Goal: Navigation & Orientation: Find specific page/section

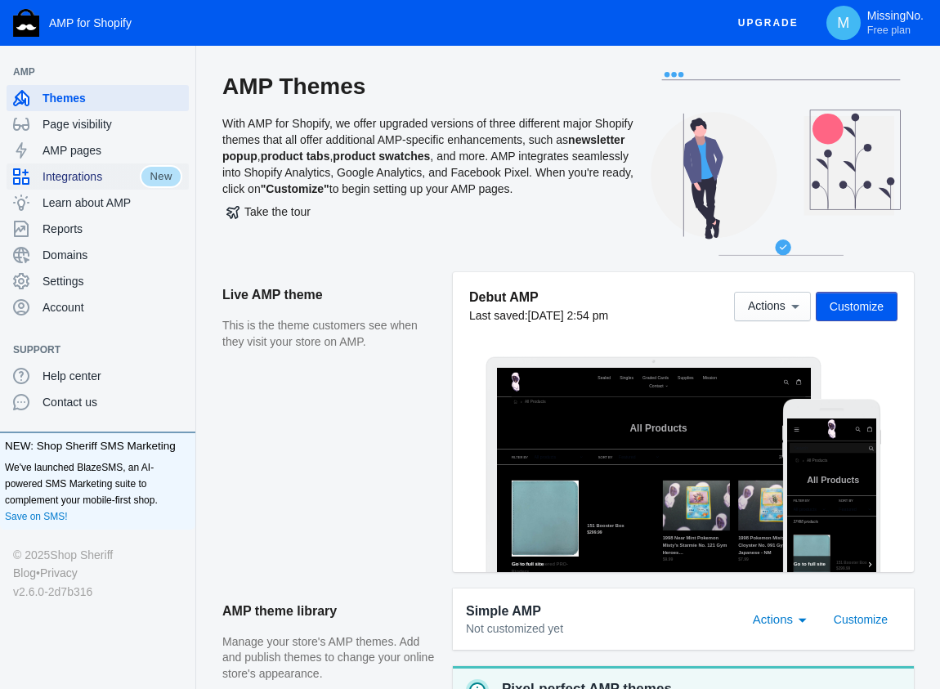
click at [86, 173] on span "Integrations" at bounding box center [91, 176] width 97 height 16
